Goal: Transaction & Acquisition: Book appointment/travel/reservation

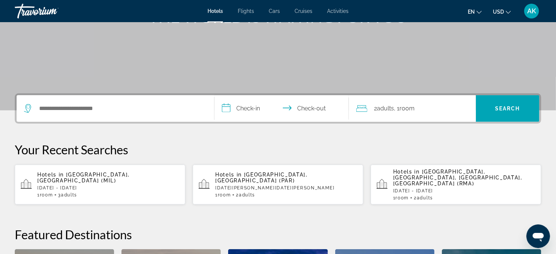
scroll to position [148, 0]
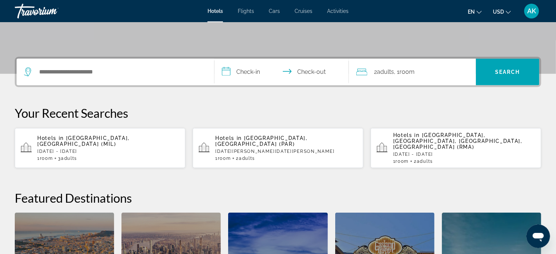
click at [98, 149] on p "[DATE] - [DATE]" at bounding box center [108, 151] width 142 height 5
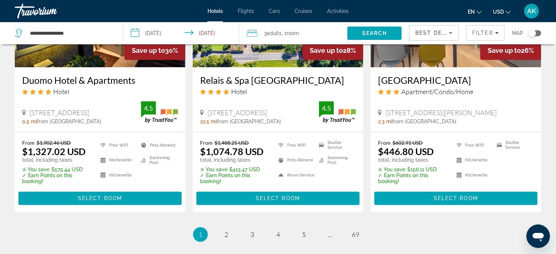
scroll to position [997, 0]
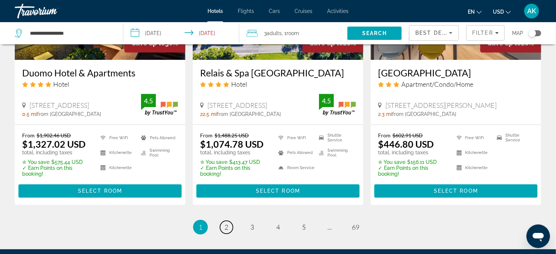
click at [228, 223] on span "2" at bounding box center [227, 227] width 4 height 8
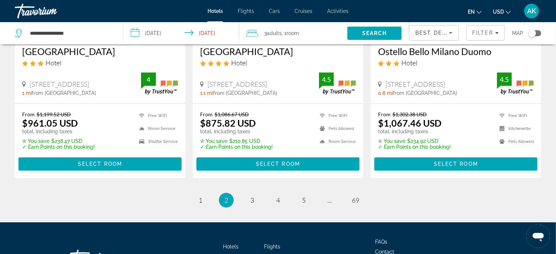
scroll to position [997, 0]
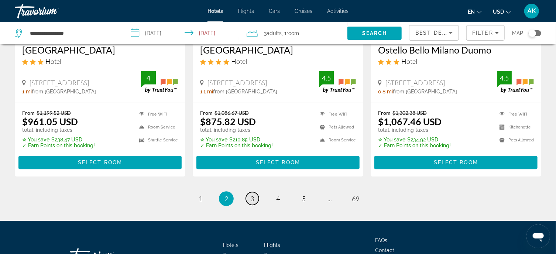
click at [253, 195] on span "3" at bounding box center [252, 199] width 4 height 8
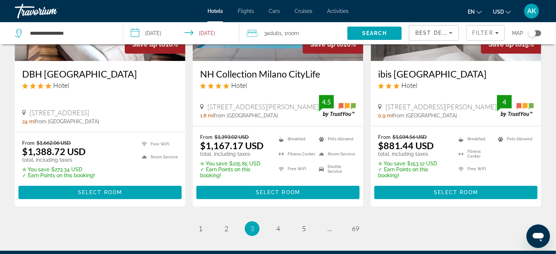
scroll to position [997, 0]
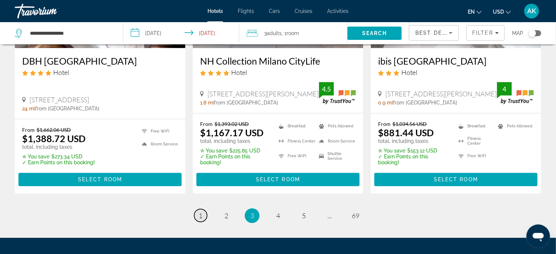
click at [201, 212] on span "1" at bounding box center [201, 216] width 4 height 8
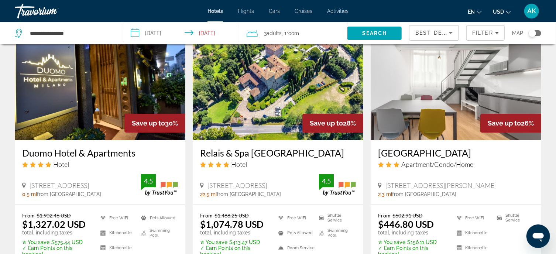
scroll to position [997, 0]
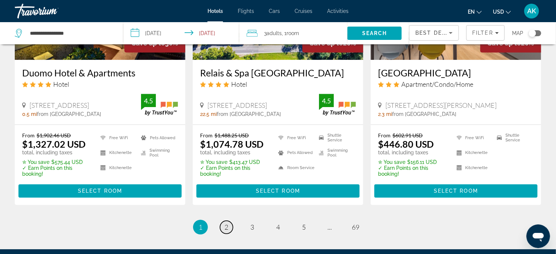
click at [225, 223] on span "2" at bounding box center [227, 227] width 4 height 8
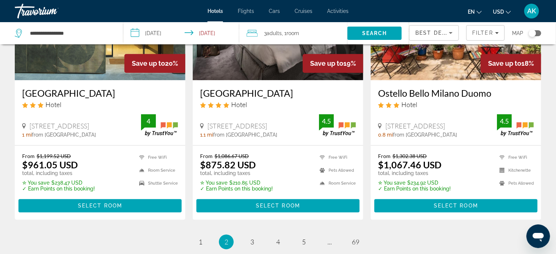
scroll to position [961, 0]
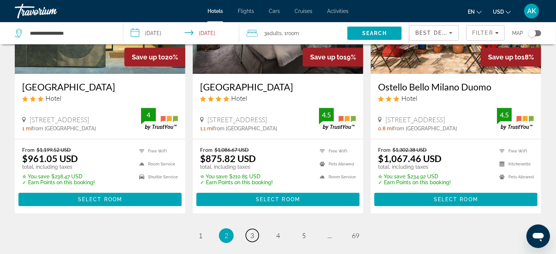
drag, startPoint x: 252, startPoint y: 222, endPoint x: 253, endPoint y: 218, distance: 4.1
click at [252, 232] on span "3" at bounding box center [252, 236] width 4 height 8
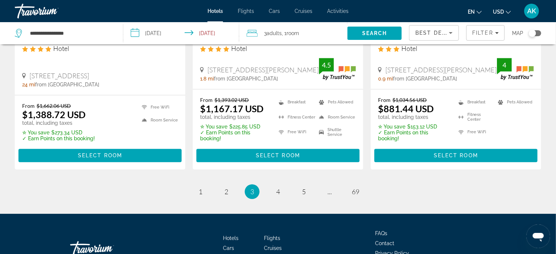
scroll to position [1034, 0]
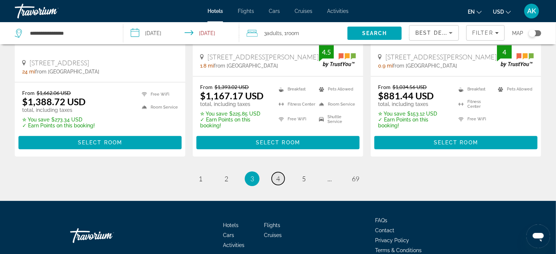
click at [281, 172] on link "page 4" at bounding box center [278, 178] width 13 height 13
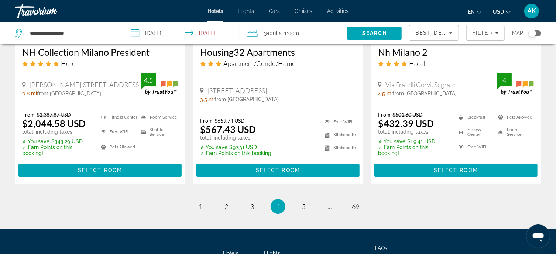
scroll to position [997, 0]
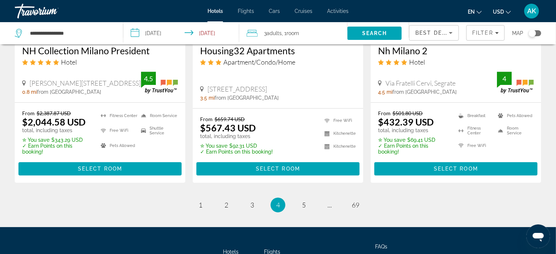
click at [295, 207] on ul "4 / 69 page 1 page 2 page 3 You're on page 4 page 5 page ... page 69" at bounding box center [278, 205] width 527 height 15
click at [306, 206] on link "page 5" at bounding box center [304, 205] width 13 height 13
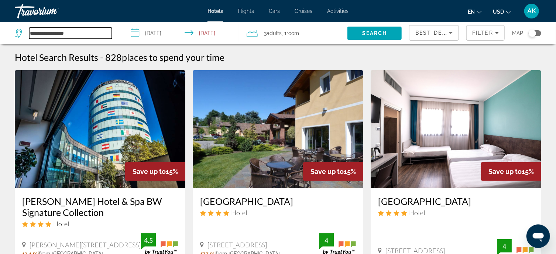
click at [69, 33] on input "**********" at bounding box center [70, 33] width 83 height 11
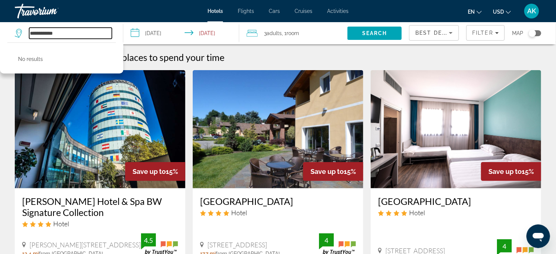
type input "**********"
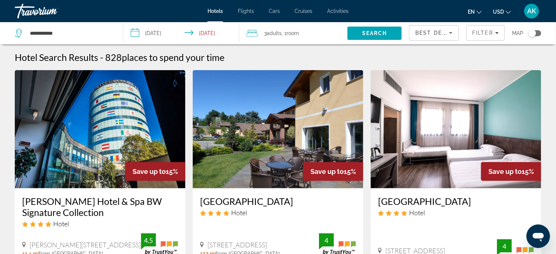
click at [245, 61] on div "Hotel Search Results - 828 places to spend your time" at bounding box center [278, 57] width 527 height 11
click at [286, 33] on span ", 1 Room rooms" at bounding box center [290, 33] width 17 height 10
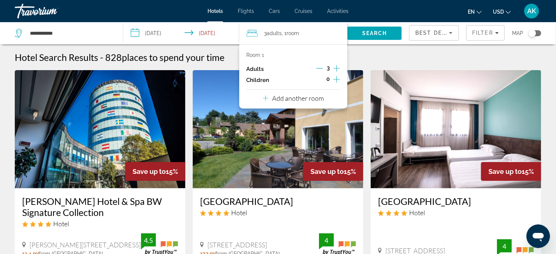
click at [322, 68] on icon "Decrement adults" at bounding box center [320, 68] width 7 height 0
click at [355, 60] on div "Hotel Search Results - 828 places to spend your time" at bounding box center [278, 57] width 527 height 11
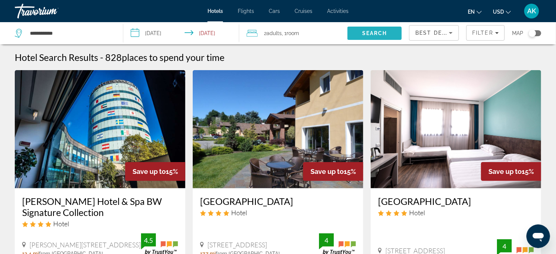
click at [368, 34] on span "Search" at bounding box center [374, 33] width 25 height 6
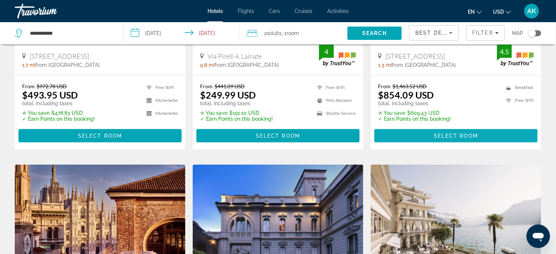
scroll to position [369, 0]
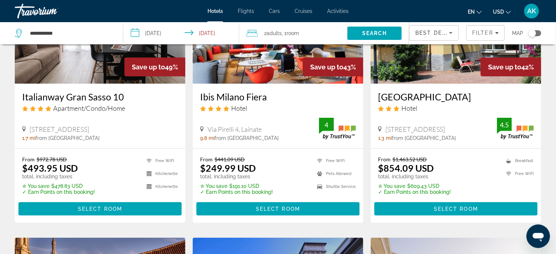
click at [134, 32] on input "**********" at bounding box center [182, 34] width 119 height 24
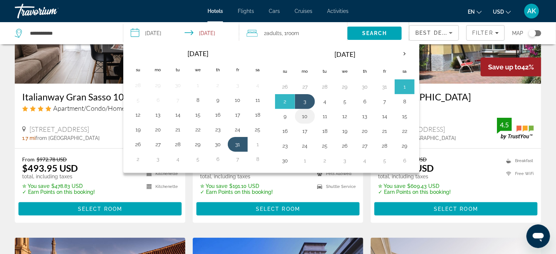
click at [304, 114] on button "10" at bounding box center [305, 116] width 12 height 10
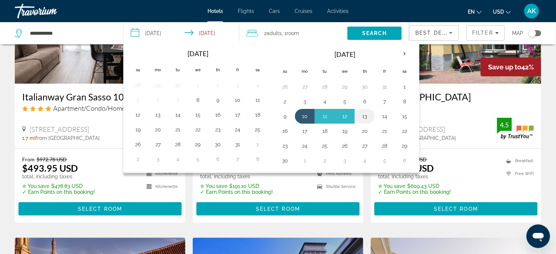
click at [364, 115] on button "13" at bounding box center [365, 116] width 12 height 10
type input "**********"
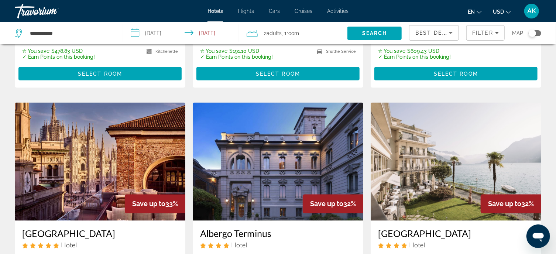
scroll to position [517, 0]
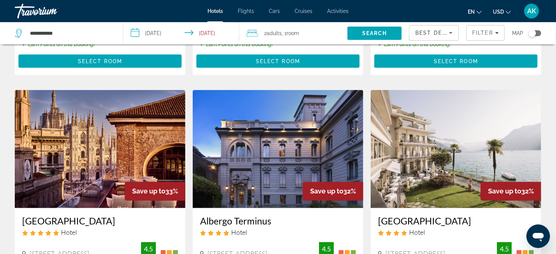
click at [417, 129] on img "Main content" at bounding box center [456, 149] width 171 height 118
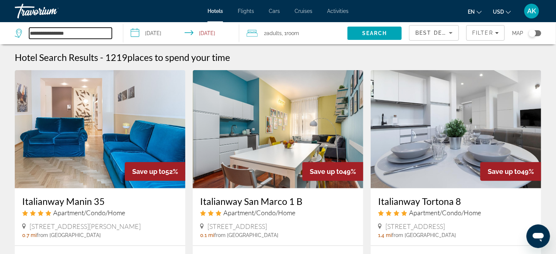
click at [44, 32] on input "**********" at bounding box center [70, 33] width 83 height 11
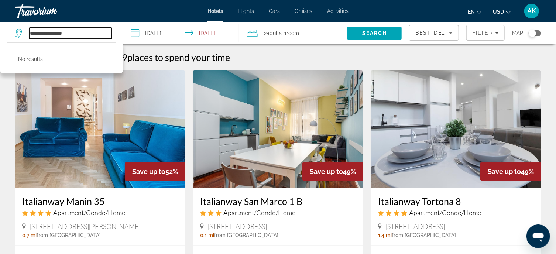
type input "**********"
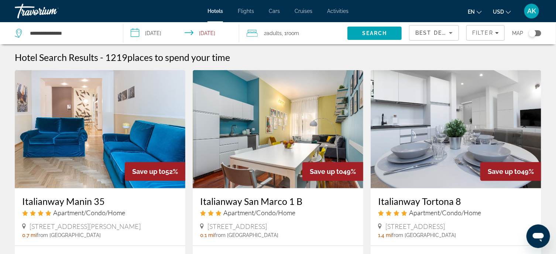
click at [139, 32] on input "**********" at bounding box center [182, 34] width 119 height 24
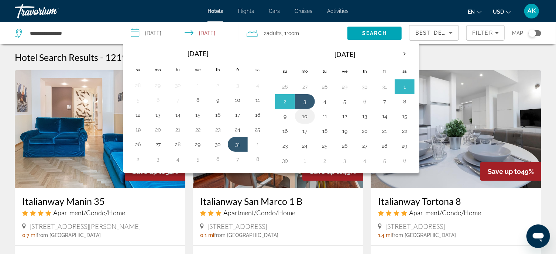
click at [301, 114] on button "10" at bounding box center [305, 116] width 12 height 10
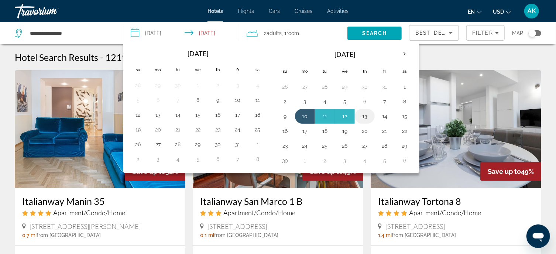
click at [363, 116] on button "13" at bounding box center [365, 116] width 12 height 10
type input "**********"
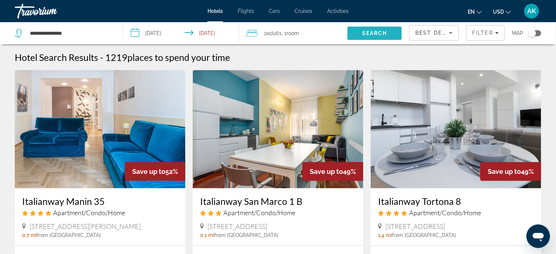
click at [379, 33] on span "Search" at bounding box center [374, 33] width 25 height 6
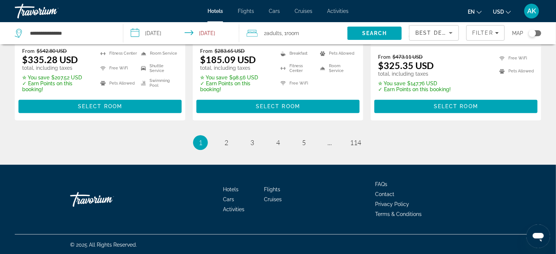
scroll to position [1021, 0]
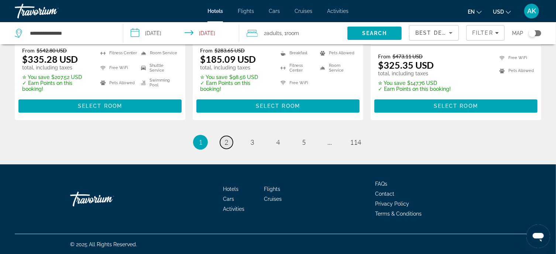
click at [229, 141] on link "page 2" at bounding box center [226, 142] width 13 height 13
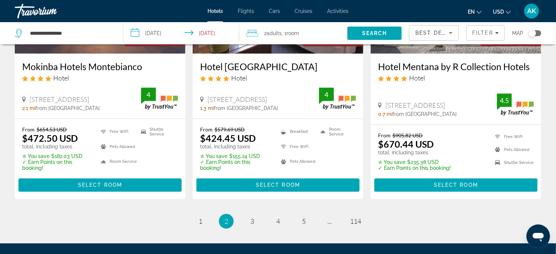
scroll to position [997, 0]
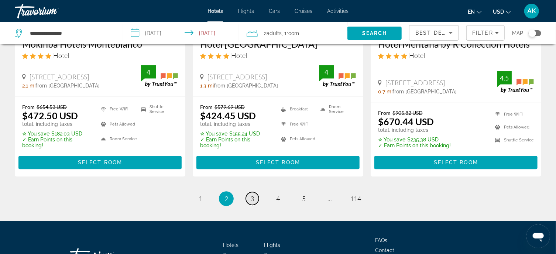
click at [251, 195] on span "3" at bounding box center [252, 199] width 4 height 8
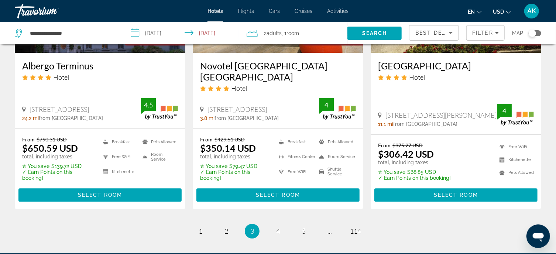
scroll to position [997, 0]
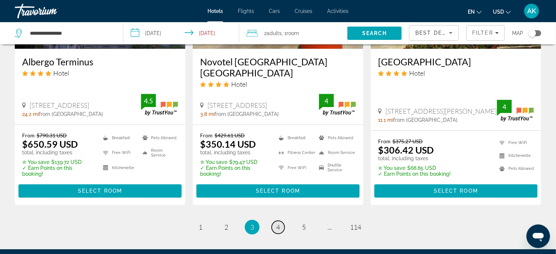
click at [279, 223] on span "4" at bounding box center [278, 227] width 4 height 8
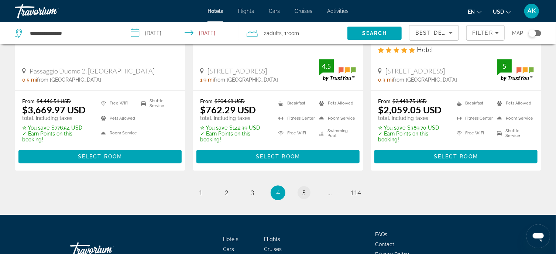
scroll to position [1034, 0]
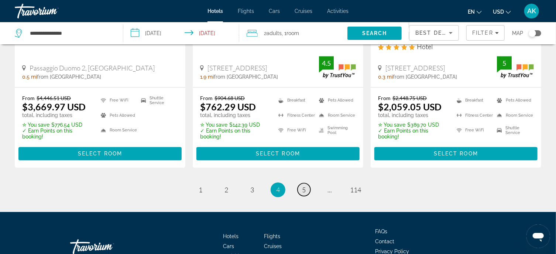
click at [303, 186] on span "5" at bounding box center [304, 190] width 4 height 8
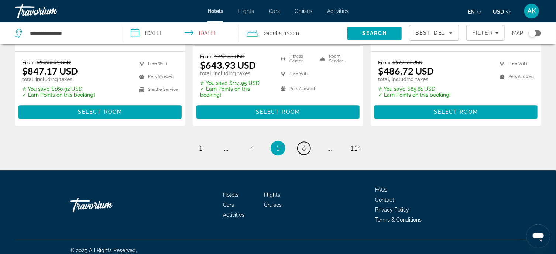
scroll to position [1061, 0]
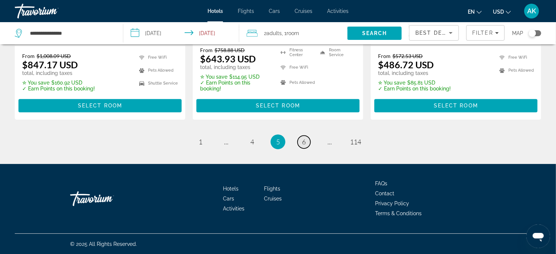
click at [303, 143] on span "6" at bounding box center [304, 142] width 4 height 8
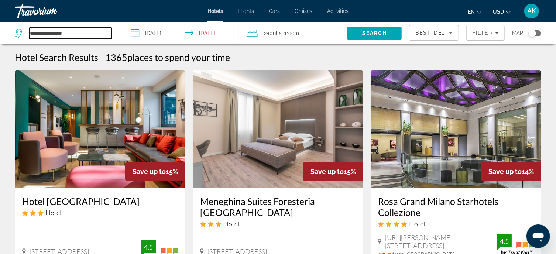
click at [74, 32] on input "**********" at bounding box center [70, 33] width 83 height 11
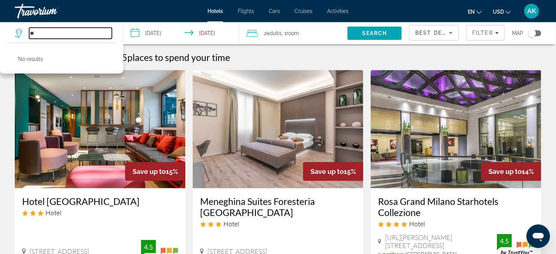
type input "*"
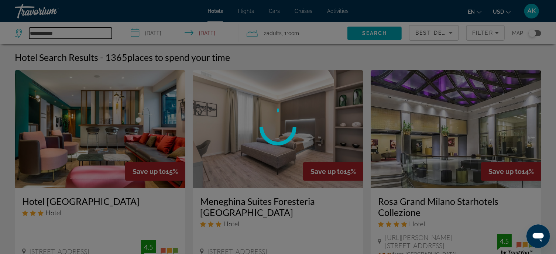
type input "**********"
click at [384, 32] on div at bounding box center [278, 127] width 556 height 254
click at [366, 133] on div at bounding box center [278, 127] width 556 height 254
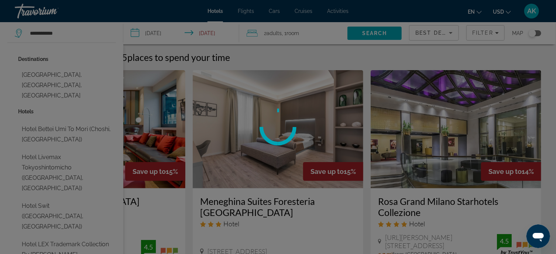
click at [250, 58] on div at bounding box center [278, 127] width 556 height 254
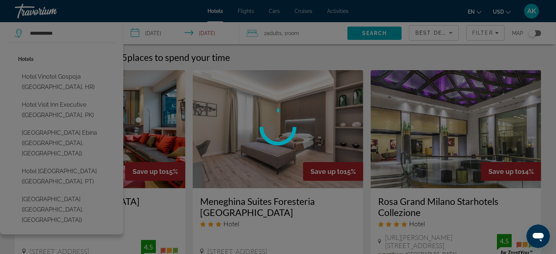
click at [249, 54] on div at bounding box center [278, 127] width 556 height 254
click at [245, 53] on div at bounding box center [278, 127] width 556 height 254
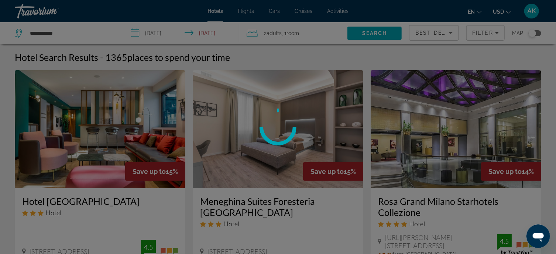
click at [74, 39] on div at bounding box center [278, 127] width 556 height 254
click at [65, 37] on div at bounding box center [278, 127] width 556 height 254
drag, startPoint x: 65, startPoint y: 35, endPoint x: 62, endPoint y: 32, distance: 4.2
click at [64, 35] on div at bounding box center [278, 127] width 556 height 254
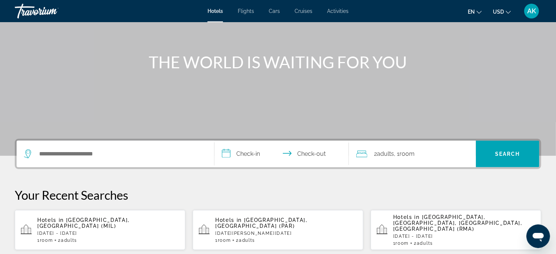
scroll to position [74, 0]
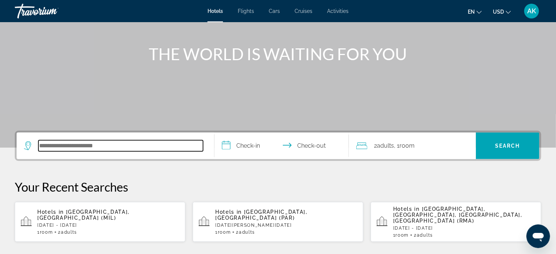
click at [120, 143] on input "Search hotel destination" at bounding box center [120, 145] width 165 height 11
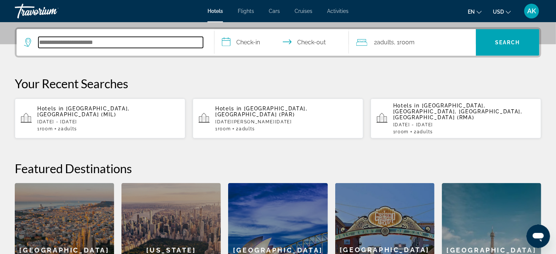
scroll to position [180, 0]
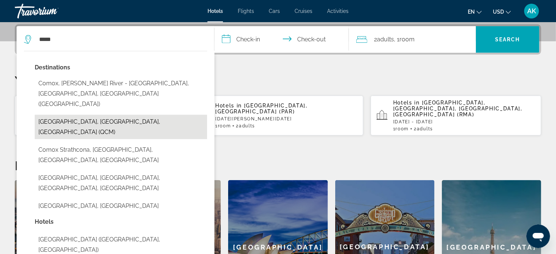
click at [116, 115] on button "Como, Lake Como, Italy (QCM)" at bounding box center [121, 127] width 173 height 24
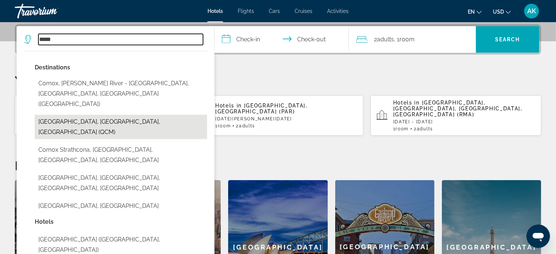
type input "**********"
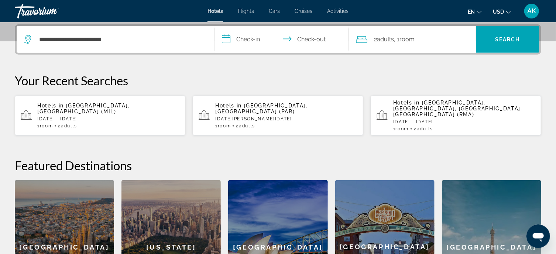
click at [225, 41] on input "**********" at bounding box center [283, 40] width 137 height 29
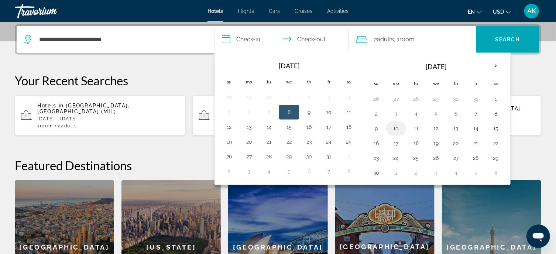
click at [395, 126] on button "10" at bounding box center [396, 128] width 12 height 10
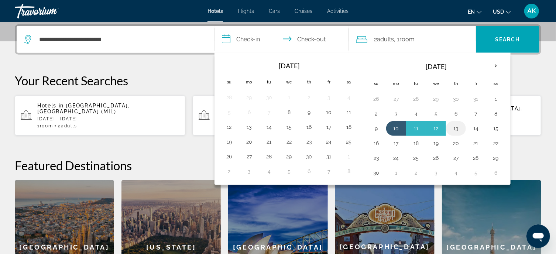
click at [456, 127] on button "13" at bounding box center [456, 128] width 12 height 10
type input "**********"
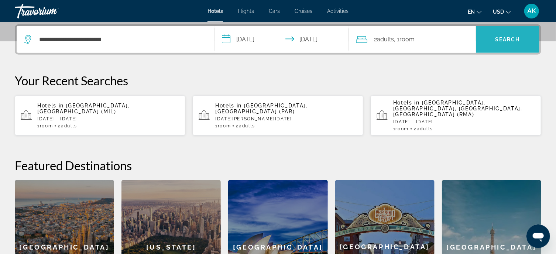
click at [496, 35] on span "Search" at bounding box center [508, 40] width 64 height 18
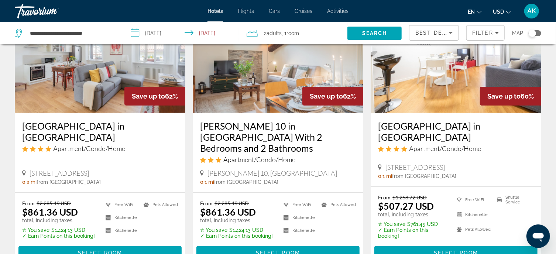
scroll to position [74, 0]
